Goal: Navigation & Orientation: Understand site structure

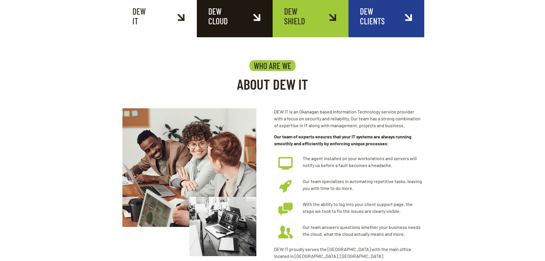
scroll to position [172, 0]
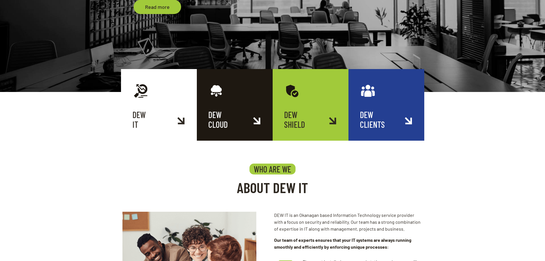
click at [377, 120] on link "DEW CLIENTS" at bounding box center [387, 105] width 76 height 72
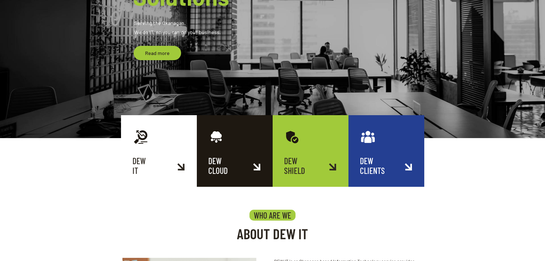
scroll to position [86, 0]
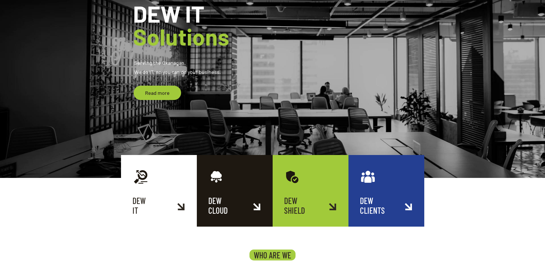
click at [389, 191] on link "DEW CLIENTS" at bounding box center [387, 191] width 76 height 72
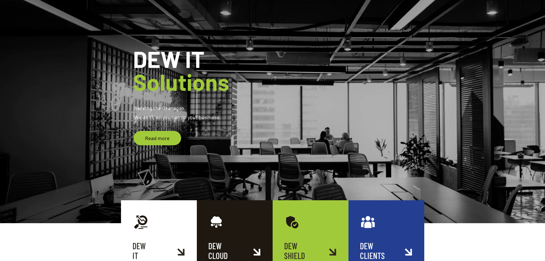
scroll to position [0, 0]
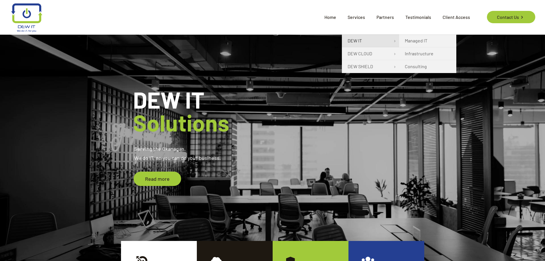
click at [375, 38] on link "DEW IT" at bounding box center [370, 40] width 57 height 13
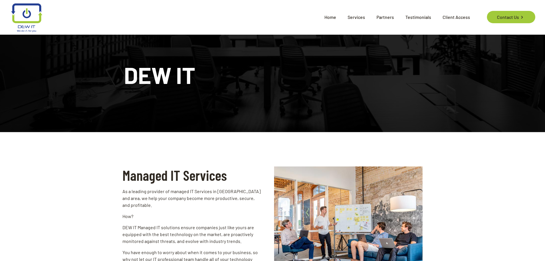
click at [32, 20] on img at bounding box center [26, 17] width 31 height 29
